Goal: Information Seeking & Learning: Learn about a topic

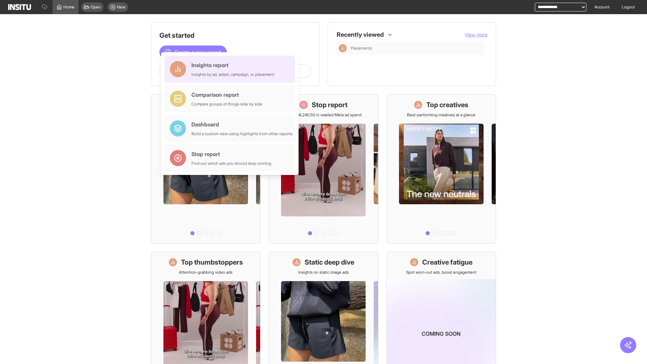
click at [231, 69] on div "Insights report Insights by ad, adset, campaign, or placement" at bounding box center [232, 69] width 83 height 16
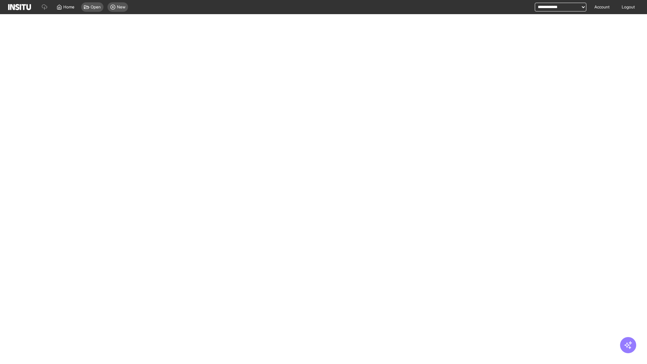
select select "**"
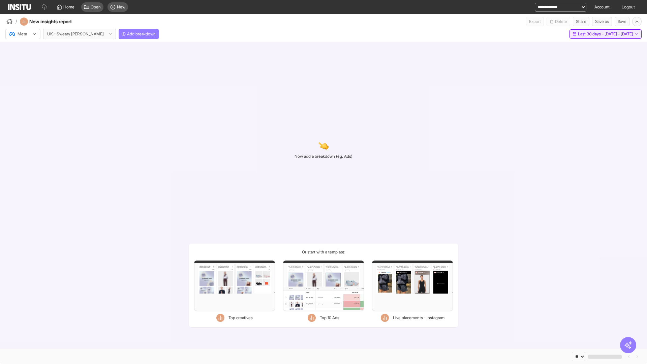
click at [590, 34] on span "Last 30 days - [DATE] - [DATE]" at bounding box center [605, 33] width 55 height 5
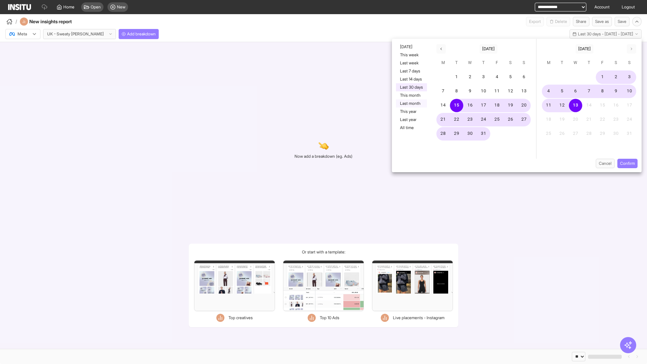
click at [411, 103] on button "Last month" at bounding box center [411, 103] width 31 height 8
